Goal: Task Accomplishment & Management: Manage account settings

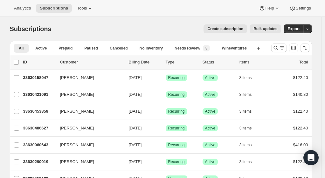
click at [279, 49] on icon "Search and filter results" at bounding box center [276, 48] width 6 height 6
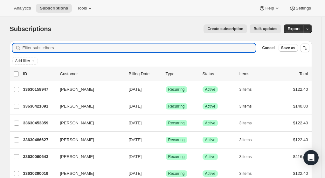
click at [25, 60] on span "Add filter" at bounding box center [22, 61] width 15 height 5
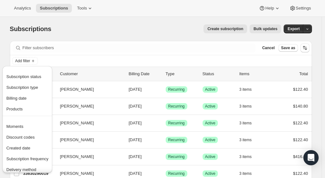
click at [33, 79] on span "Subscription status" at bounding box center [23, 76] width 35 height 5
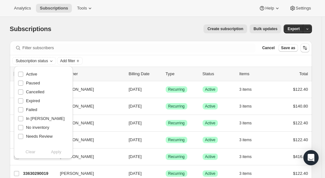
click at [33, 75] on span "Active" at bounding box center [31, 74] width 11 height 5
click at [23, 75] on input "Active" at bounding box center [20, 74] width 5 height 5
checkbox input "true"
click at [61, 155] on span "Apply" at bounding box center [56, 152] width 10 height 6
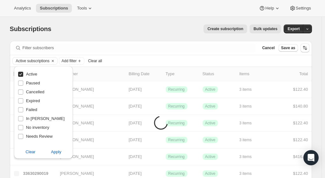
click at [34, 85] on span "Paused" at bounding box center [33, 83] width 14 height 5
click at [23, 85] on input "Paused" at bounding box center [20, 83] width 5 height 5
checkbox input "true"
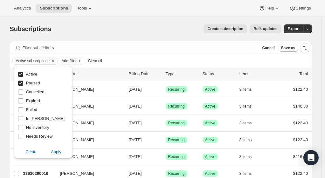
click at [61, 155] on span "Apply" at bounding box center [56, 152] width 10 height 6
click at [95, 61] on icon "Add filter" at bounding box center [94, 61] width 3 height 3
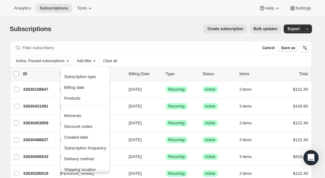
click at [81, 139] on span "Created date" at bounding box center [76, 137] width 24 height 5
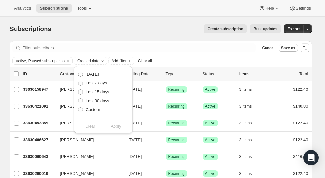
click at [91, 111] on span "Custom" at bounding box center [93, 109] width 14 height 5
click at [78, 108] on input "Custom" at bounding box center [78, 107] width 0 height 0
radio input "true"
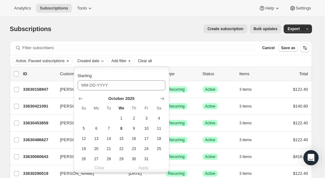
scroll to position [52, 0]
click at [121, 118] on span "1" at bounding box center [121, 117] width 7 height 5
type input "[DATE]"
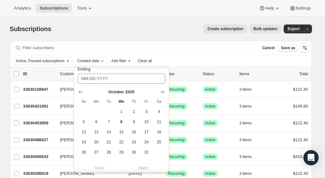
scroll to position [155, 0]
click at [121, 121] on span "8" at bounding box center [121, 121] width 7 height 5
type input "[DATE]"
click at [145, 167] on span "Apply" at bounding box center [143, 168] width 10 height 6
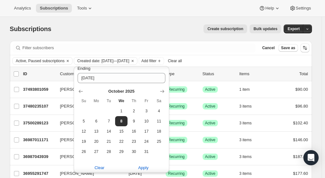
click at [144, 17] on div "Subscriptions. This page is ready Subscriptions Create subscription Bulk update…" at bounding box center [161, 29] width 302 height 24
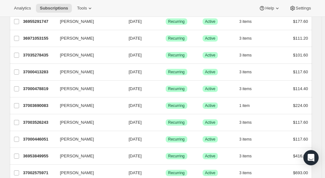
scroll to position [0, 0]
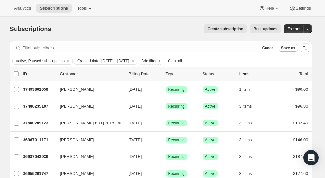
click at [156, 62] on span "Add filter" at bounding box center [149, 61] width 15 height 5
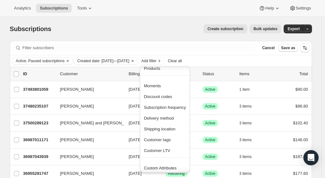
scroll to position [42, 0]
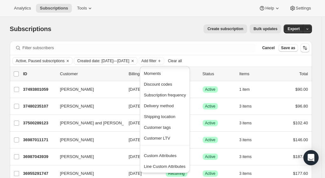
click at [170, 156] on span "Custom Attributes" at bounding box center [160, 156] width 33 height 5
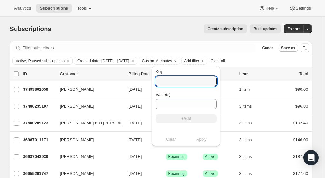
click at [186, 79] on input "Key" at bounding box center [185, 81] width 61 height 10
type input "sales_associate_name"
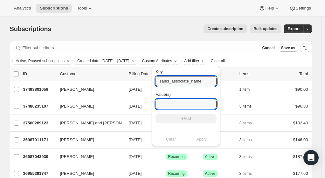
click at [195, 106] on input "Value(s)" at bounding box center [185, 104] width 61 height 10
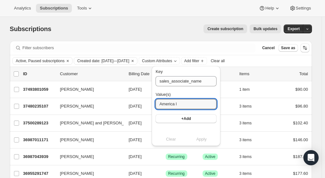
type input "America l"
click at [190, 123] on button "+Add" at bounding box center [185, 118] width 61 height 9
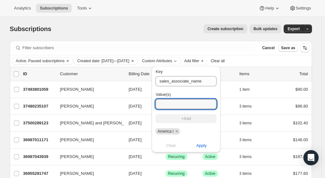
click at [184, 105] on input "Value(s)" at bounding box center [185, 104] width 61 height 10
type input "[PERSON_NAME]"
click at [190, 121] on button "+Add" at bounding box center [185, 118] width 61 height 9
click at [187, 105] on input "Value(s)" at bounding box center [188, 104] width 66 height 10
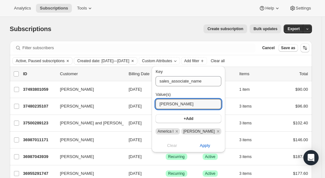
type input "[PERSON_NAME]"
click at [190, 121] on button "+Add" at bounding box center [188, 118] width 66 height 9
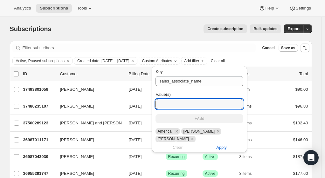
click at [192, 104] on input "Value(s)" at bounding box center [199, 104] width 88 height 10
type input "[PERSON_NAME] B"
click at [202, 120] on button "+Add" at bounding box center [199, 118] width 88 height 9
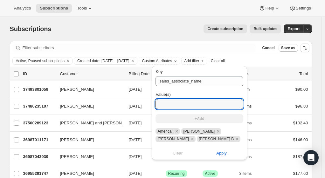
click at [204, 107] on input "Value(s)" at bounding box center [199, 104] width 88 height 10
type input "[PERSON_NAME]"
click at [210, 120] on button "+Add" at bounding box center [199, 118] width 88 height 9
click at [201, 106] on input "Value(s)" at bounding box center [199, 104] width 88 height 10
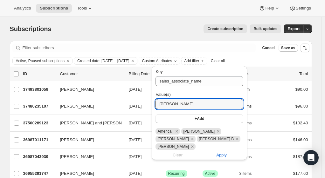
type input "[PERSON_NAME]"
click at [202, 121] on span "+Add" at bounding box center [200, 118] width 10 height 5
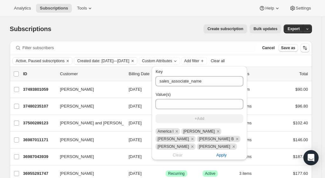
click at [224, 155] on span "Apply" at bounding box center [221, 155] width 10 height 6
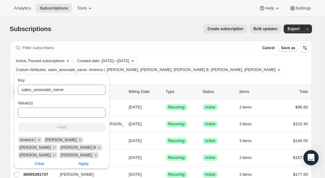
click at [143, 16] on div "Analytics Subscriptions Tools Help Settings" at bounding box center [162, 8] width 325 height 17
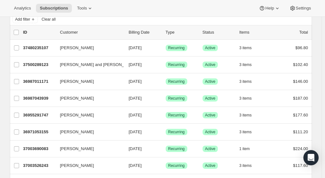
scroll to position [0, 0]
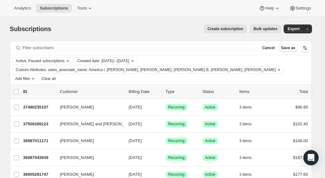
click at [298, 30] on span "Export" at bounding box center [293, 28] width 12 height 5
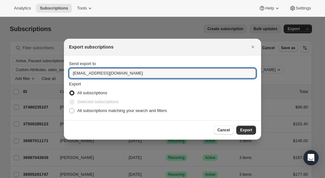
click at [75, 72] on input "[EMAIL_ADDRESS][DOMAIN_NAME]" at bounding box center [162, 73] width 187 height 10
click at [75, 74] on input "[EMAIL_ADDRESS][DOMAIN_NAME]" at bounding box center [162, 73] width 187 height 10
type input "[EMAIL_ADDRESS][DOMAIN_NAME]"
click at [131, 112] on span "All subscriptions matching your search and filters" at bounding box center [122, 110] width 90 height 5
click at [70, 109] on input "All subscriptions matching your search and filters" at bounding box center [69, 108] width 0 height 0
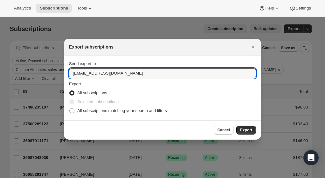
radio input "true"
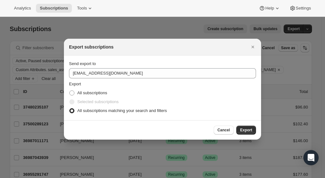
click at [246, 130] on span "Export" at bounding box center [246, 130] width 12 height 5
